Goal: Task Accomplishment & Management: Use online tool/utility

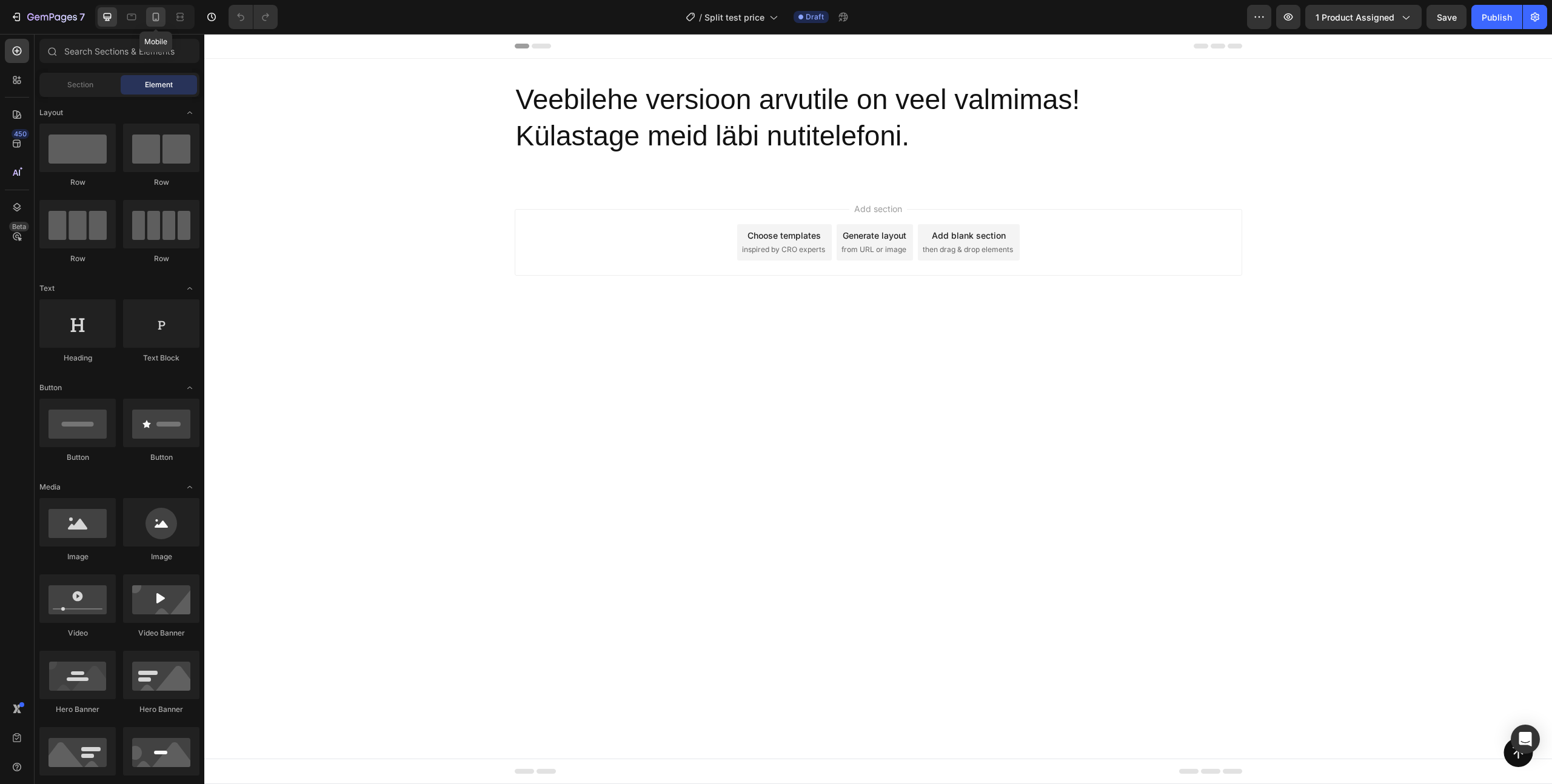
click at [150, 20] on icon at bounding box center [156, 17] width 12 height 12
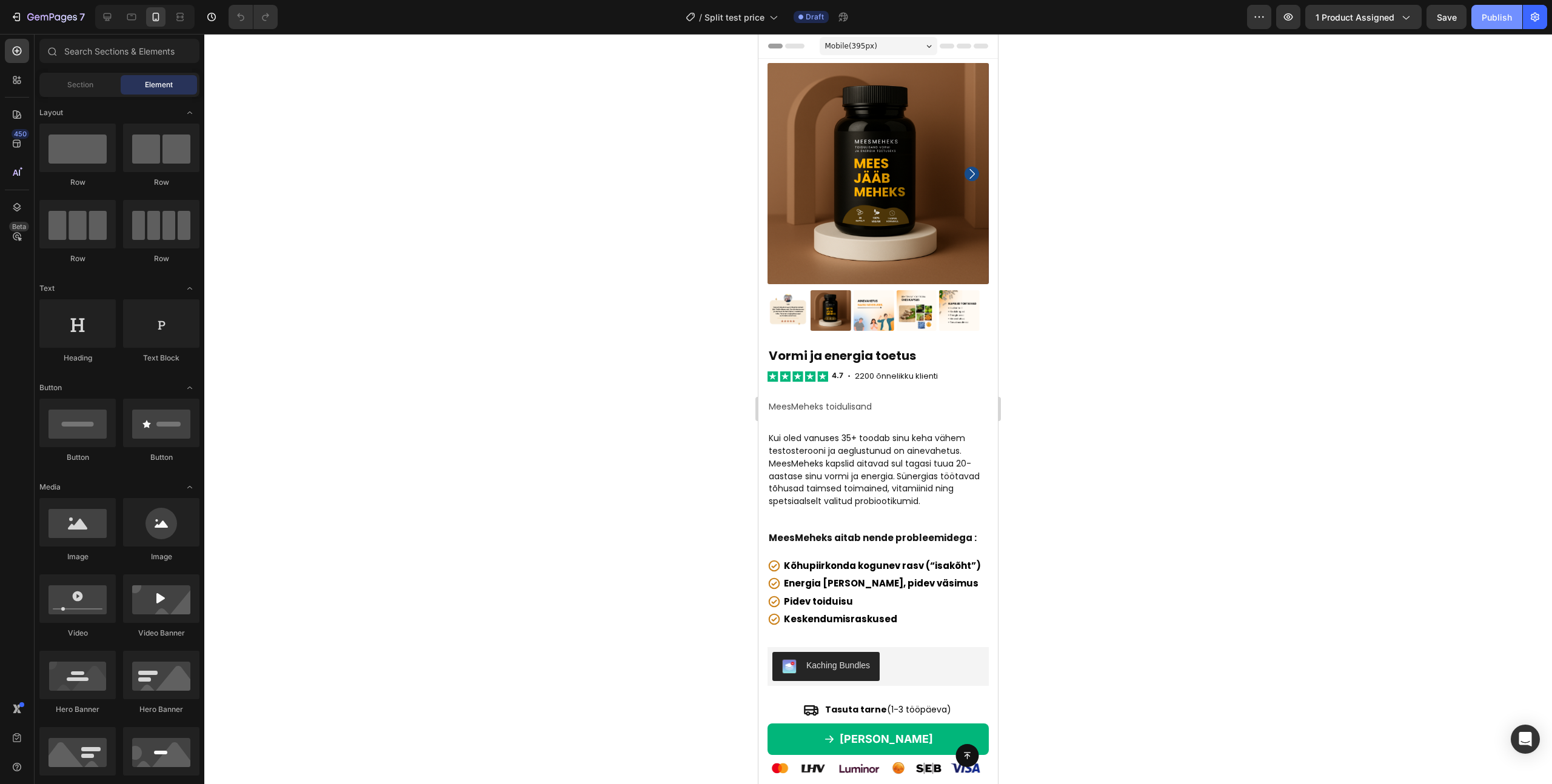
click at [1485, 16] on div "Publish" at bounding box center [1496, 17] width 30 height 13
click at [1292, 12] on icon "button" at bounding box center [1288, 17] width 12 height 12
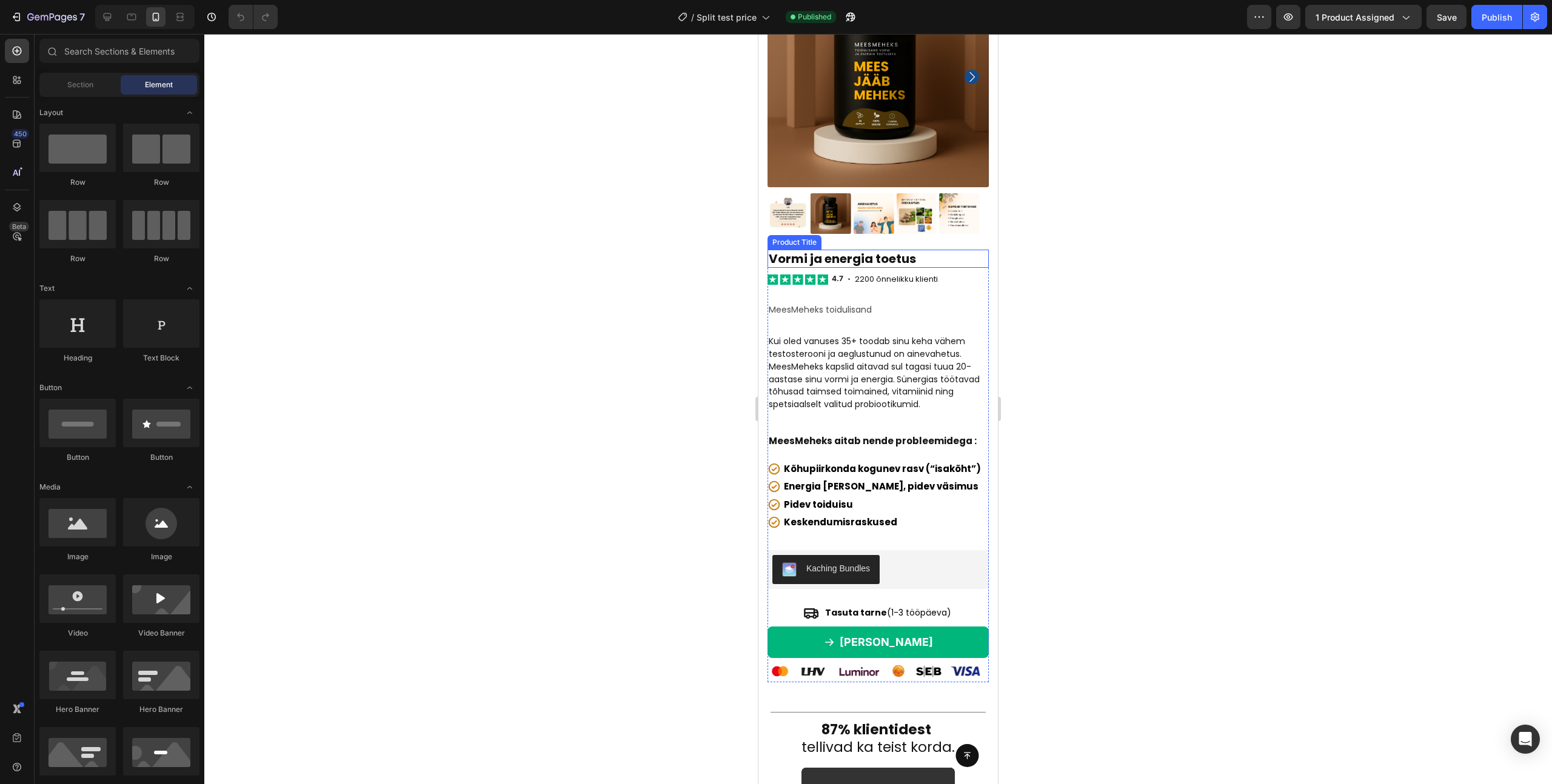
scroll to position [98, 0]
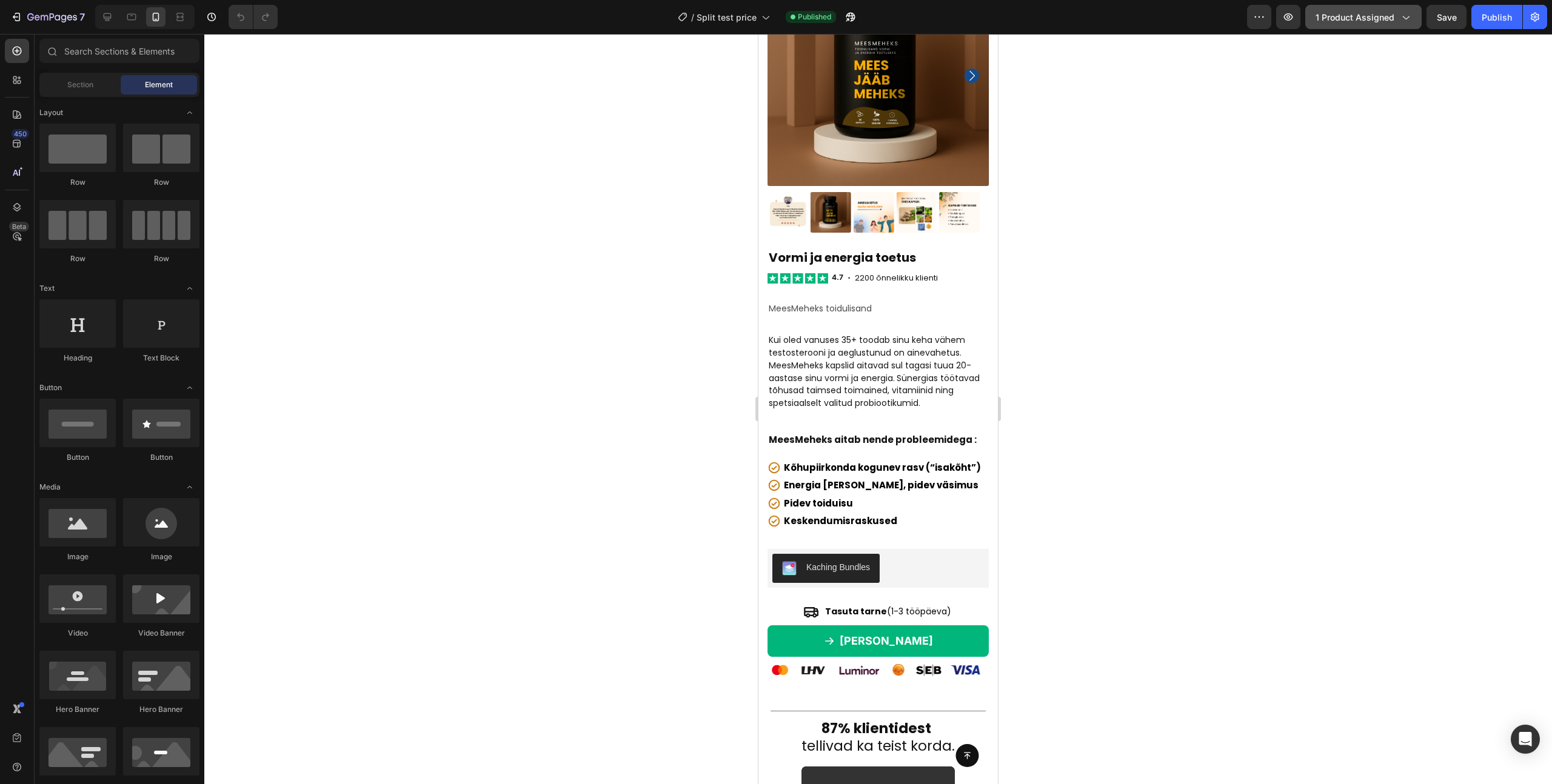
click at [1328, 16] on span "1 product assigned" at bounding box center [1354, 17] width 79 height 13
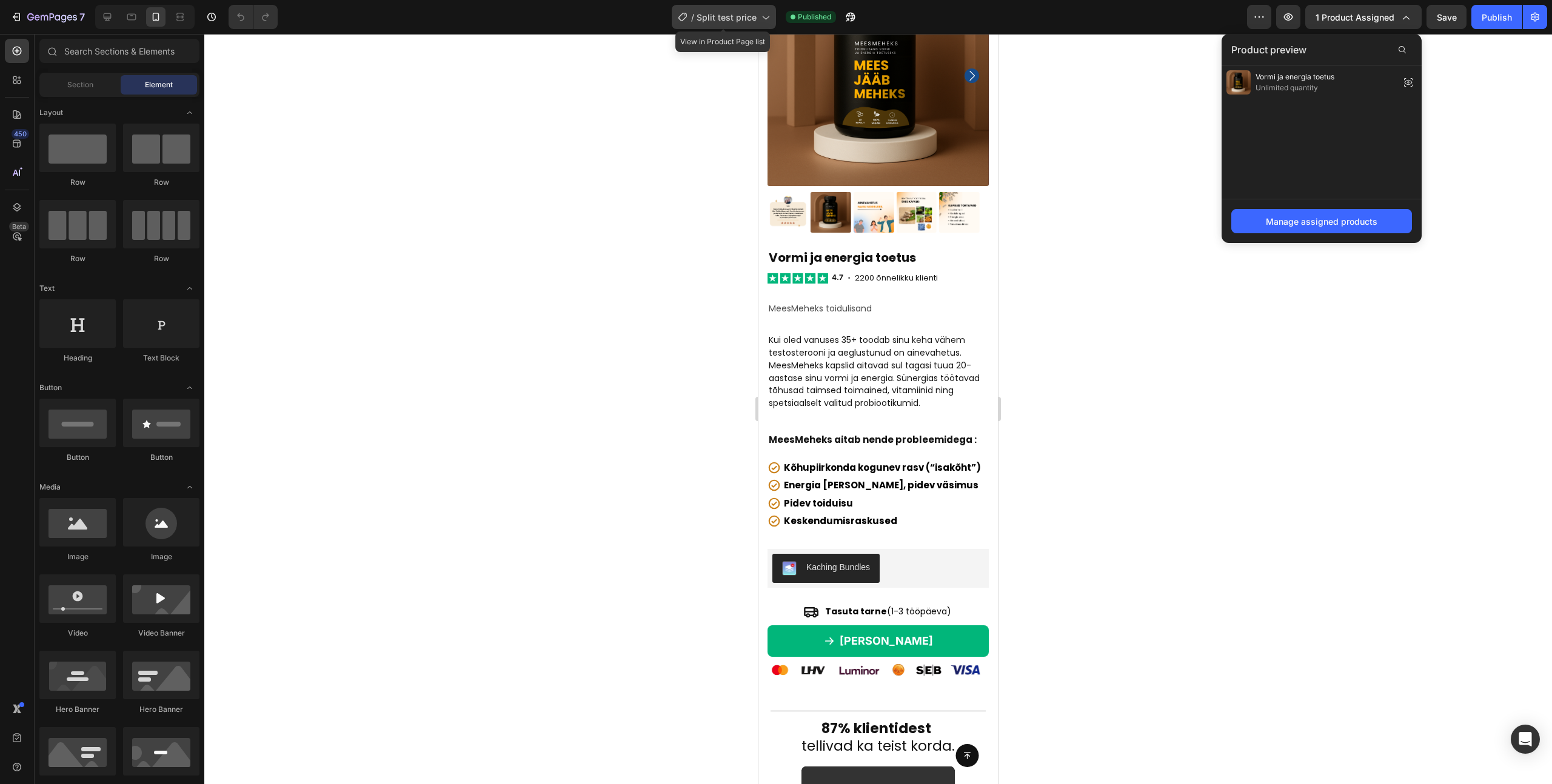
click at [706, 13] on span "Split test price" at bounding box center [726, 17] width 60 height 13
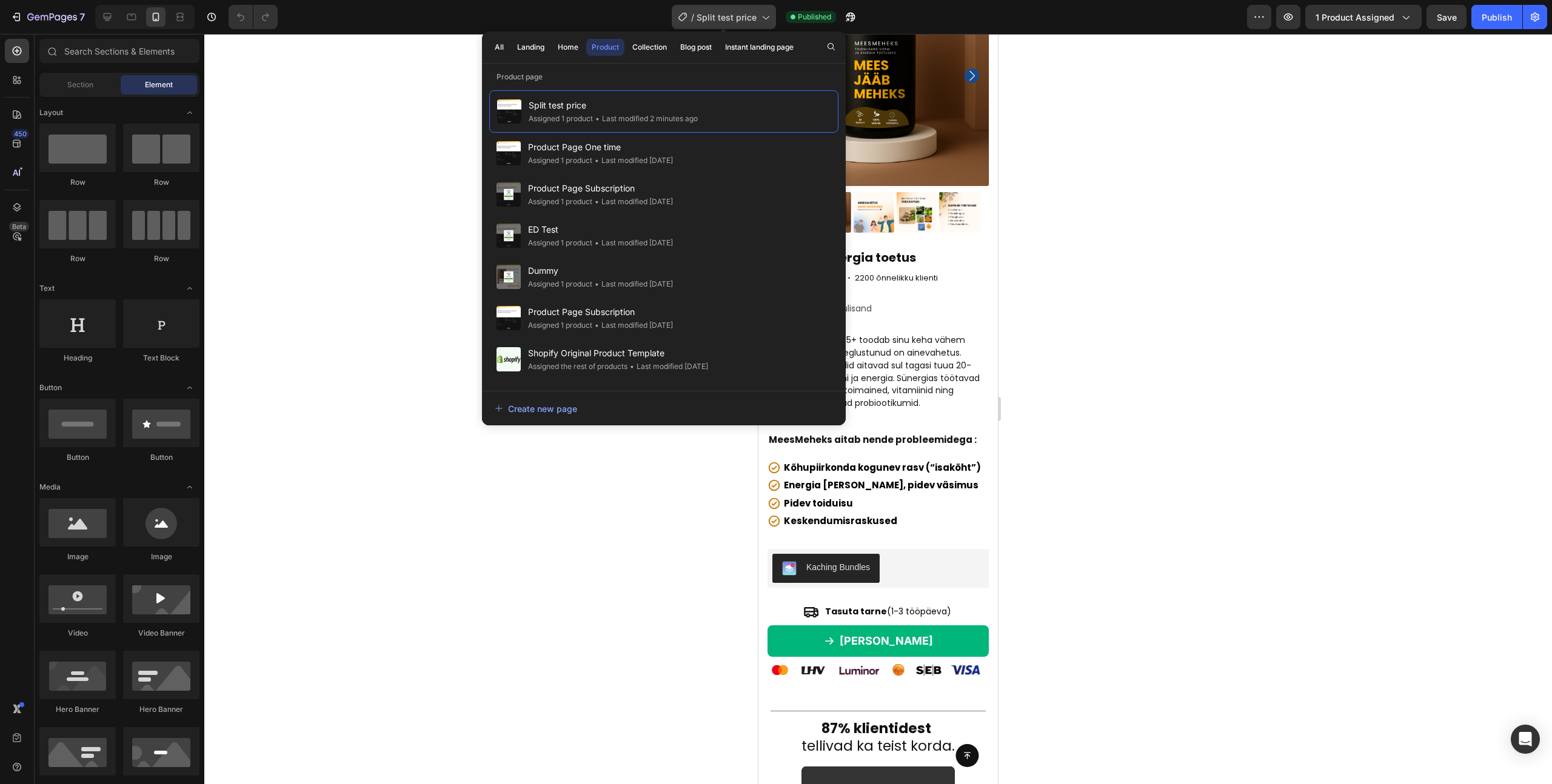
click at [733, 21] on span "Split test price" at bounding box center [726, 17] width 60 height 13
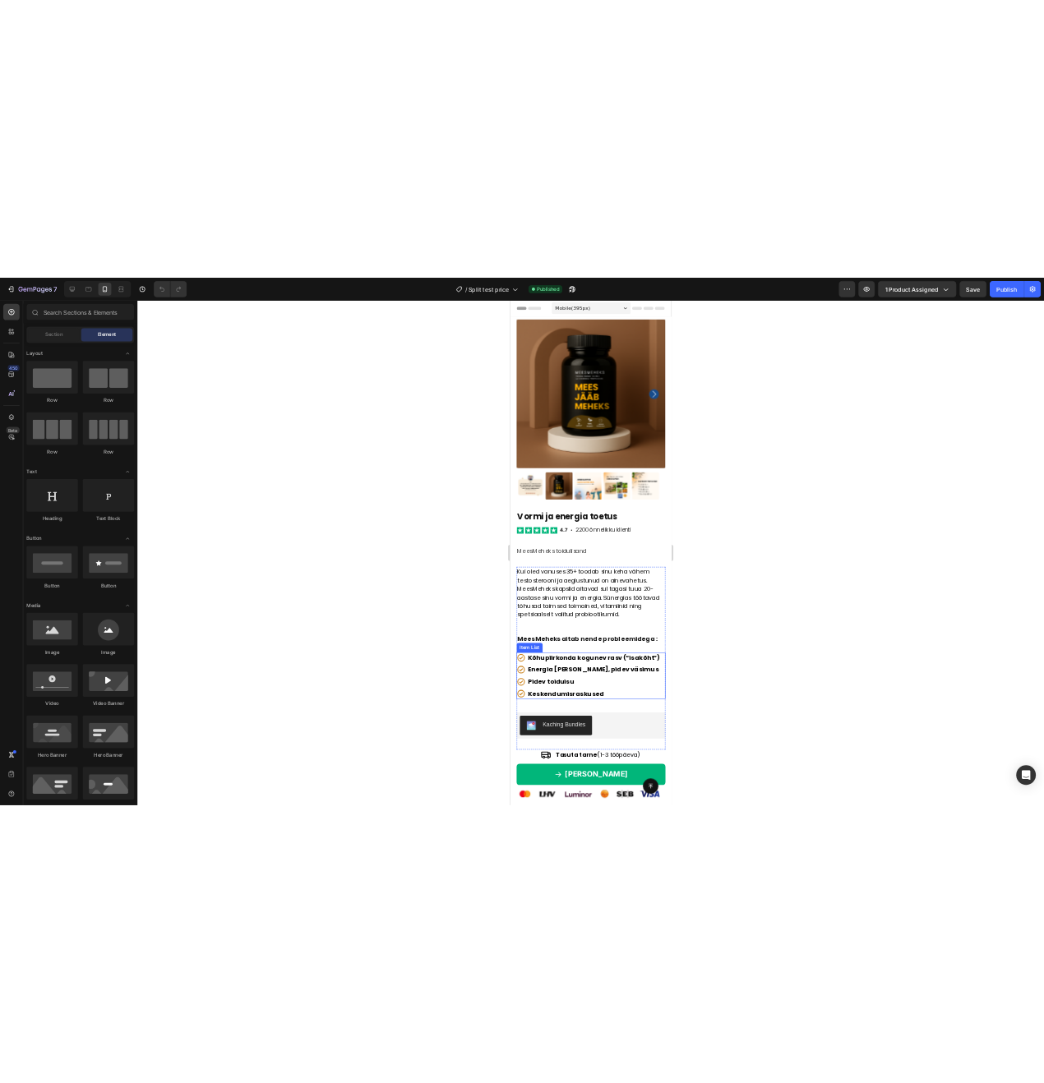
scroll to position [0, 0]
